Goal: Information Seeking & Learning: Find specific fact

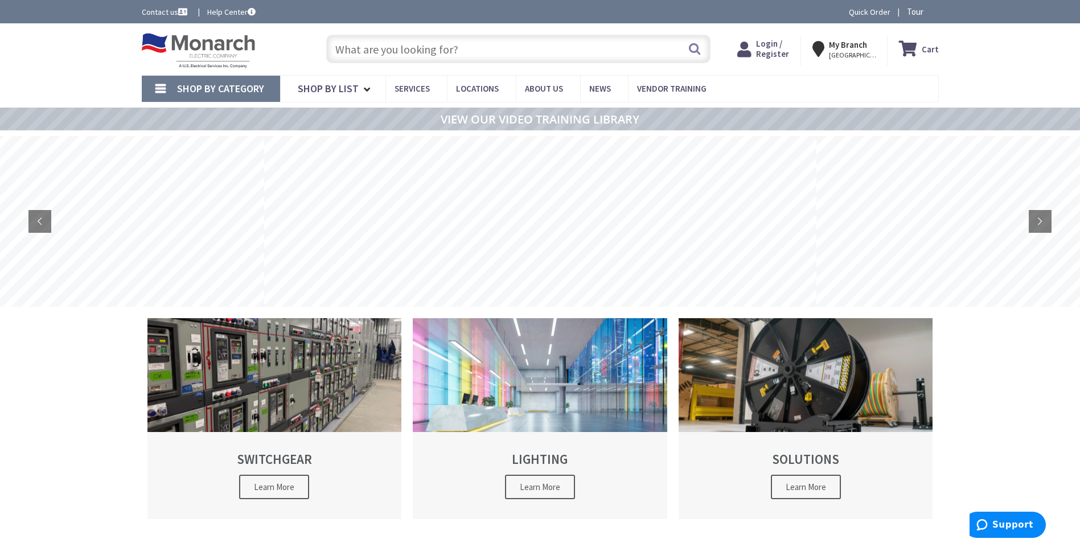
click at [474, 47] on input "text" at bounding box center [518, 49] width 384 height 28
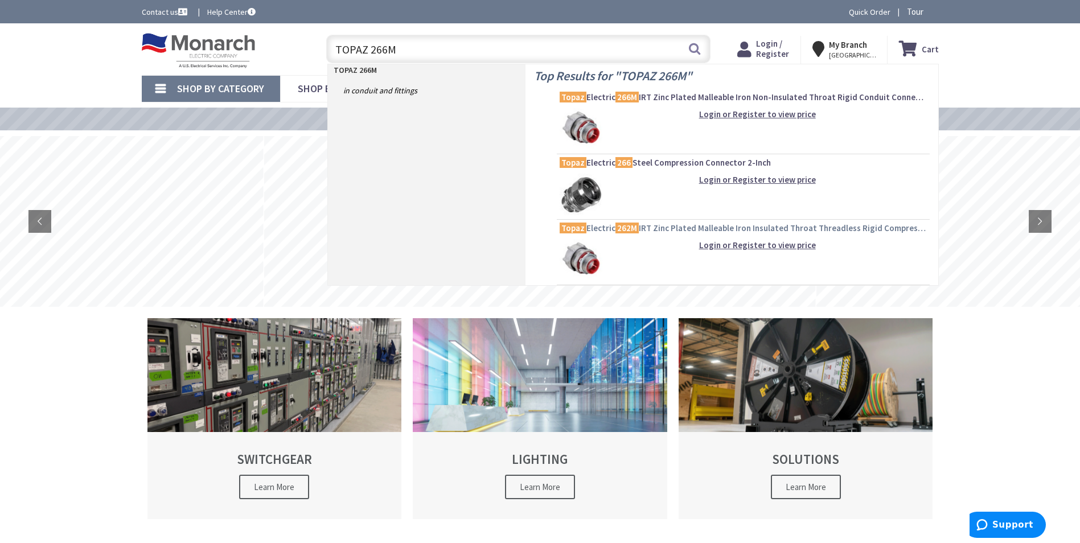
type input "TOPAZ 266M"
click at [630, 228] on mark "262M" at bounding box center [627, 228] width 23 height 14
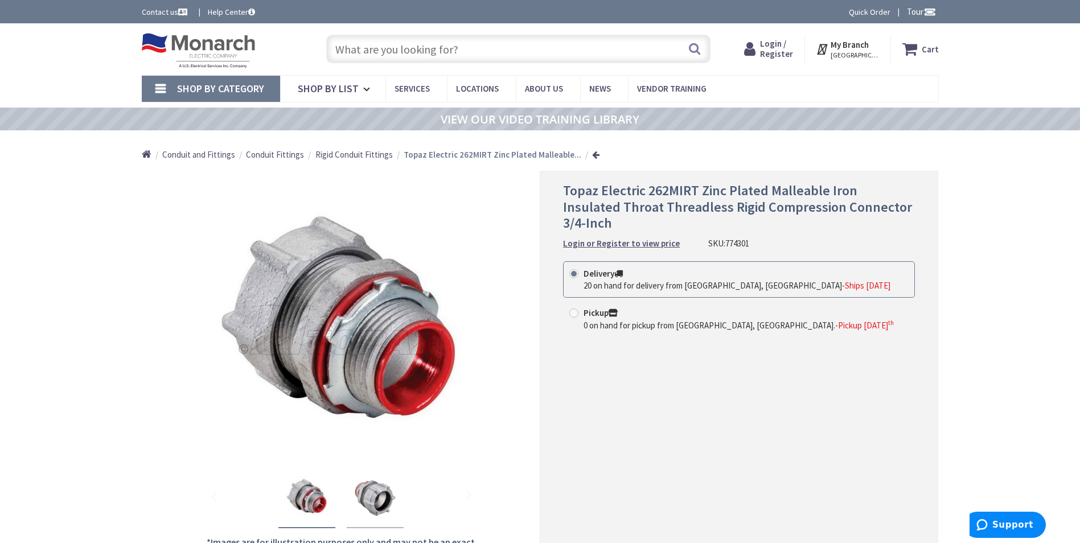
click at [392, 47] on input "text" at bounding box center [518, 49] width 384 height 28
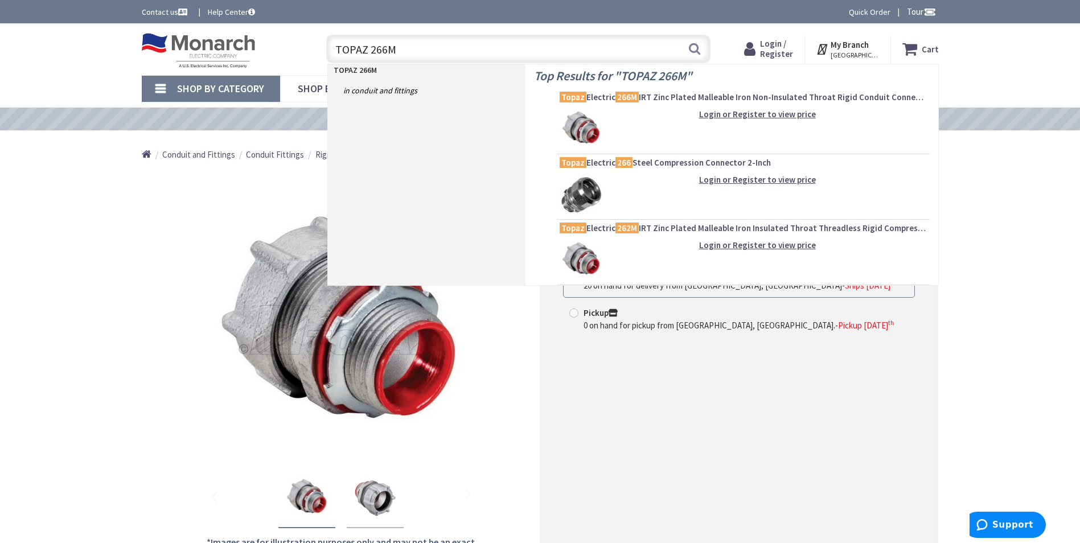
type input "TOPAZ 266M"
